Goal: Task Accomplishment & Management: Use online tool/utility

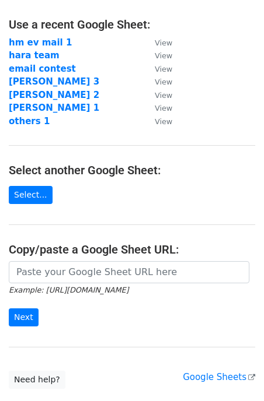
scroll to position [62, 0]
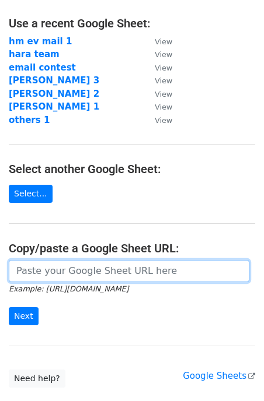
click at [45, 282] on input "url" at bounding box center [129, 271] width 240 height 22
type input "https://docs.google.com/spreadsheets/d/1dLnpT0yS-_8i1SO5RBc0vRiMx4i1srTP5gTnA_H…"
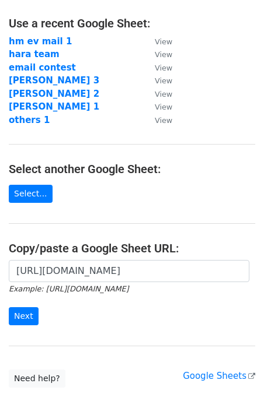
click at [36, 325] on div "https://docs.google.com/spreadsheets/d/1dLnpT0yS-_8i1SO5RBc0vRiMx4i1srTP5gTnA_H…" at bounding box center [132, 298] width 264 height 77
click at [32, 323] on input "Next" at bounding box center [24, 316] width 30 height 18
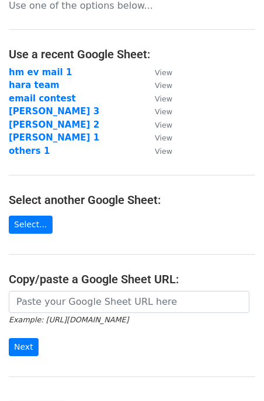
scroll to position [192, 0]
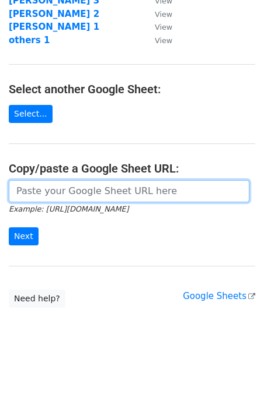
click at [97, 181] on input "url" at bounding box center [129, 191] width 240 height 22
paste input "https://docs.google.com/spreadsheets/d/1vSkdfuidNKj5bbpMXA4GjUDuHqO9ibI7wzz-HLl…"
type input "xhttps://docs.google.com/spreadsheets/d/1vSkdfuidNKj5bbpMXA4GjUDuHqO9ibI7wzz-HL…"
paste input "https://docs.google.com/spreadsheets/d/1vSkdfuidNKj5bbpMXA4GjUDuHqO9ibI7wzz-HLl…"
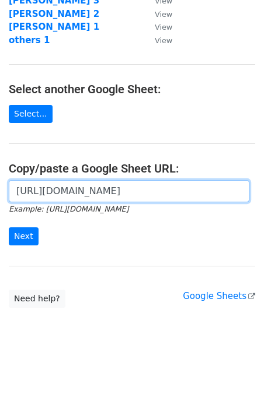
scroll to position [0, 248]
type input "https://docs.google.com/spreadsheets/d/1vSkdfuidNKj5bbpMXA4GjUDuHqO9ibI7wzz-HLl…"
click at [9, 227] on input "Next" at bounding box center [24, 236] width 30 height 18
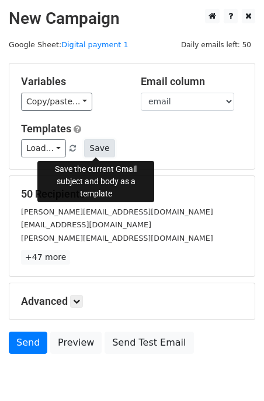
click at [95, 153] on button "Save" at bounding box center [99, 148] width 30 height 18
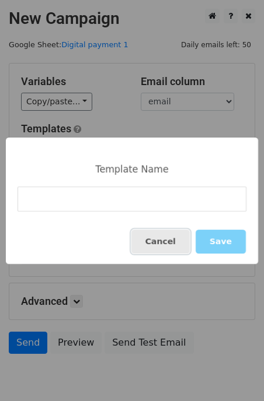
click at [173, 253] on button "Cancel" at bounding box center [160, 242] width 58 height 24
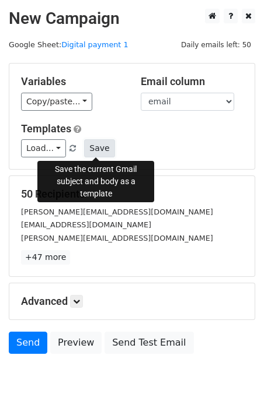
click at [103, 155] on button "Save" at bounding box center [99, 148] width 30 height 18
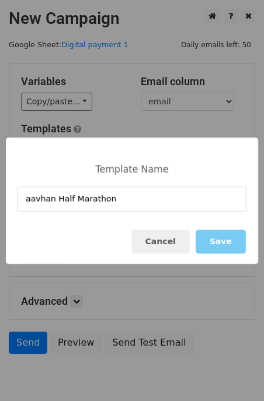
type input "aavhan Half Marathon"
click at [222, 237] on button "Save" at bounding box center [220, 242] width 50 height 24
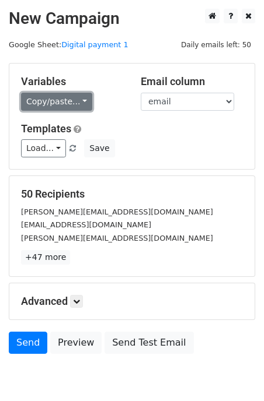
click at [64, 103] on link "Copy/paste..." at bounding box center [56, 102] width 71 height 18
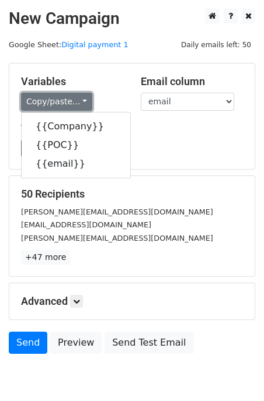
click at [62, 104] on link "Copy/paste..." at bounding box center [56, 102] width 71 height 18
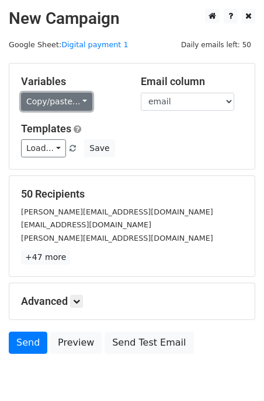
click at [71, 101] on link "Copy/paste..." at bounding box center [56, 102] width 71 height 18
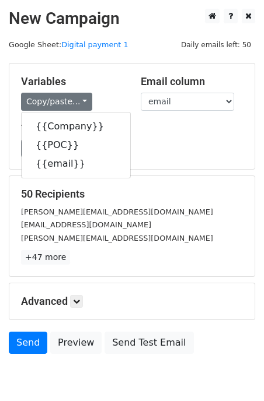
click at [150, 177] on div "50 Recipients [PERSON_NAME][EMAIL_ADDRESS][DOMAIN_NAME] [EMAIL_ADDRESS][DOMAIN_…" at bounding box center [131, 226] width 245 height 100
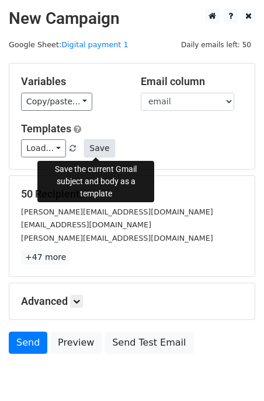
click at [95, 152] on button "Save" at bounding box center [99, 148] width 30 height 18
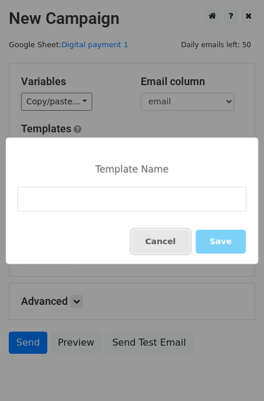
click at [157, 244] on button "Cancel" at bounding box center [160, 242] width 58 height 24
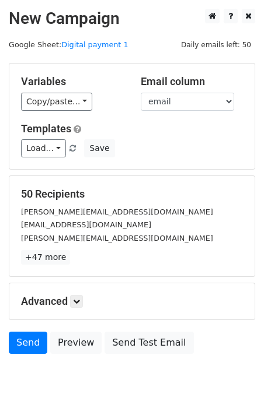
click at [69, 149] on span at bounding box center [72, 149] width 6 height 8
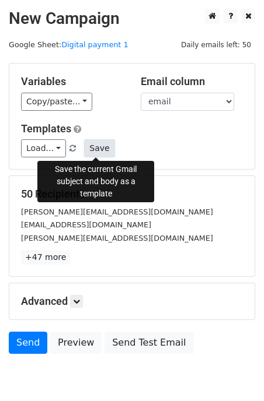
click at [92, 155] on button "Save" at bounding box center [99, 148] width 30 height 18
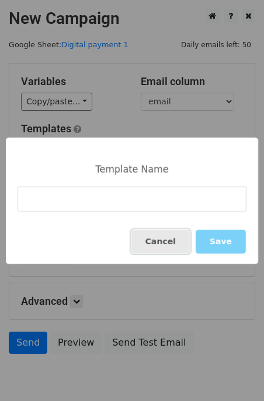
click at [162, 246] on button "Cancel" at bounding box center [160, 242] width 58 height 24
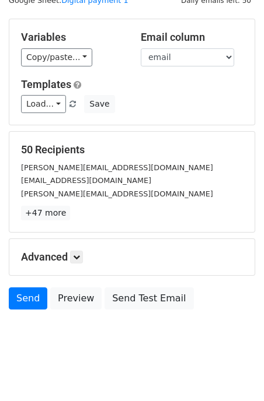
scroll to position [52, 0]
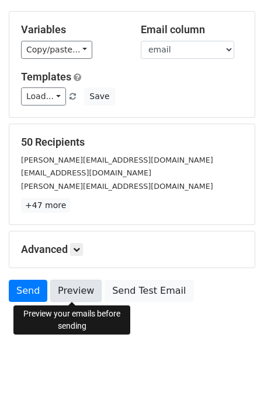
click at [71, 297] on link "Preview" at bounding box center [75, 291] width 51 height 22
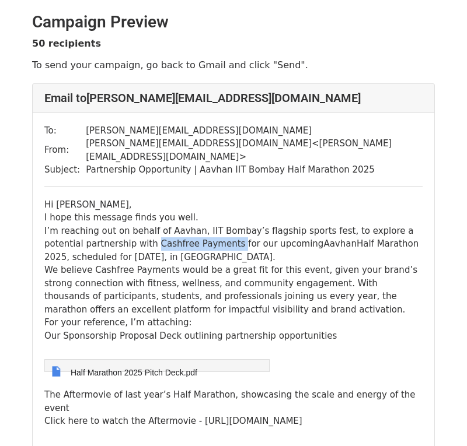
drag, startPoint x: 113, startPoint y: 232, endPoint x: 192, endPoint y: 230, distance: 78.8
click at [192, 231] on div "Hi Rini, I hope this message finds you well. I’m reaching out on behalf of Aavh…" at bounding box center [233, 359] width 378 height 322
click at [92, 251] on div "Hi Rini, I hope this message finds you well. I’m reaching out on behalf of Aavh…" at bounding box center [233, 359] width 378 height 322
drag, startPoint x: 93, startPoint y: 256, endPoint x: 139, endPoint y: 257, distance: 46.1
click at [139, 257] on div "Hi Rini, I hope this message finds you well. I’m reaching out on behalf of Aavh…" at bounding box center [233, 359] width 378 height 322
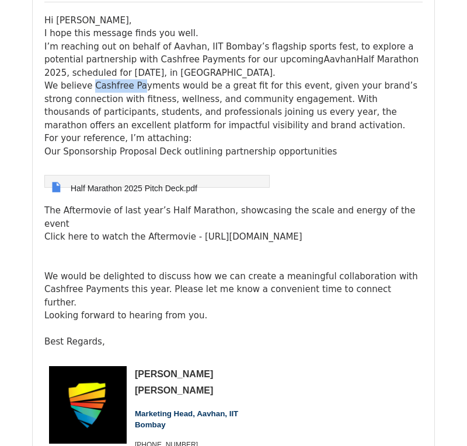
scroll to position [188, 0]
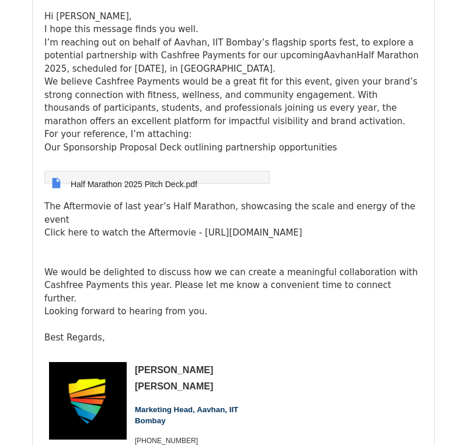
click at [386, 265] on div "Hi Rini, I hope this message finds you well. I’m reaching out on behalf of Aavh…" at bounding box center [233, 171] width 378 height 322
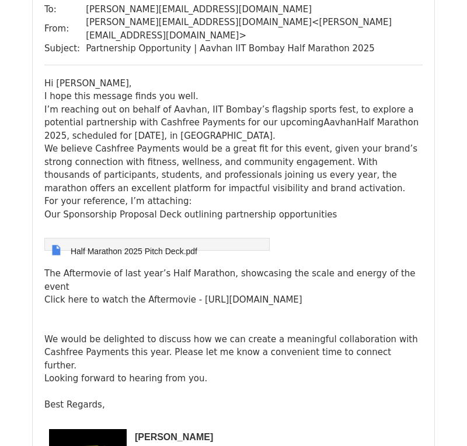
scroll to position [1962, 0]
